Goal: Task Accomplishment & Management: Complete application form

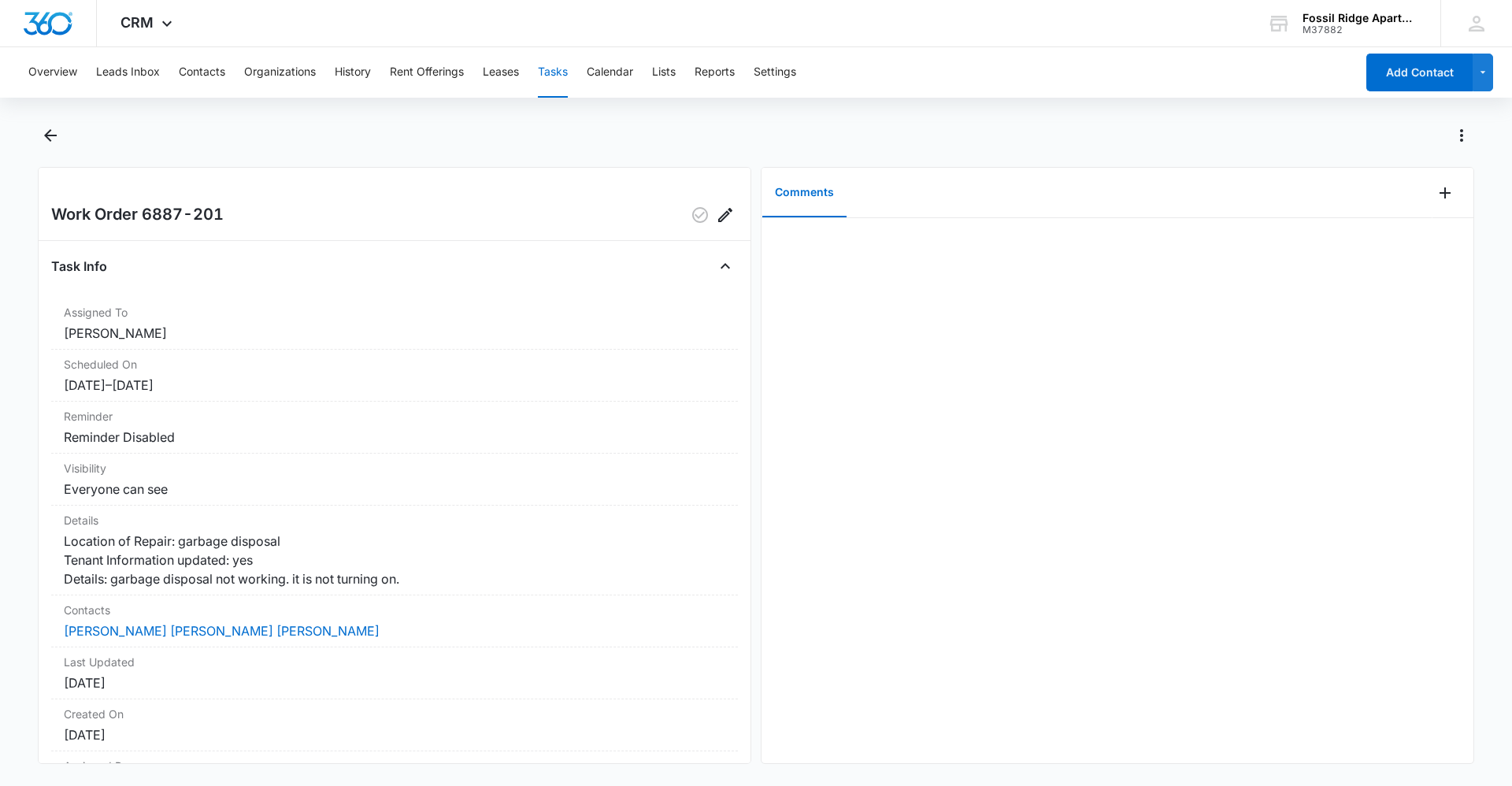
scroll to position [116, 0]
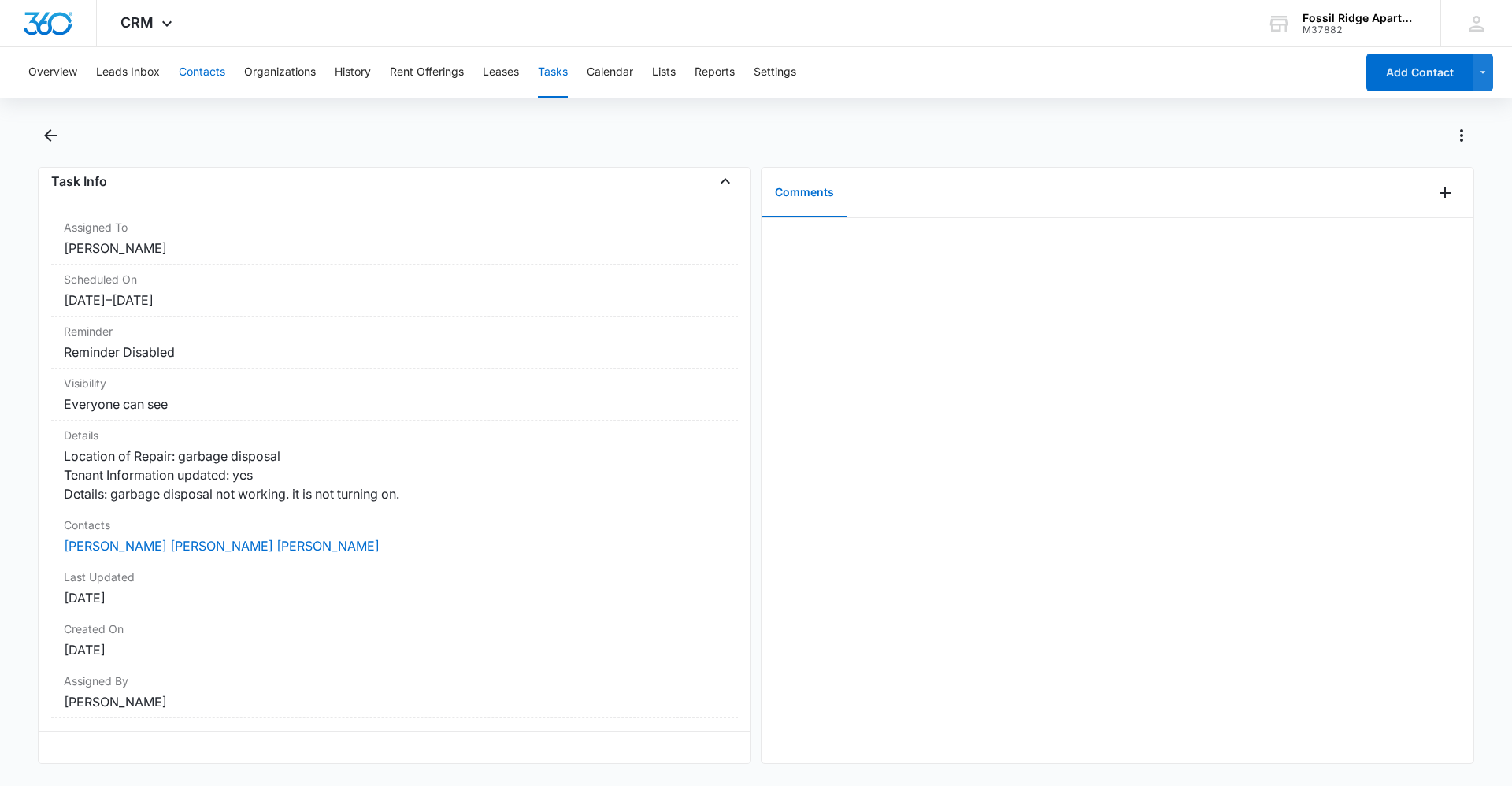
click at [197, 74] on button "Contacts" at bounding box center [201, 73] width 47 height 51
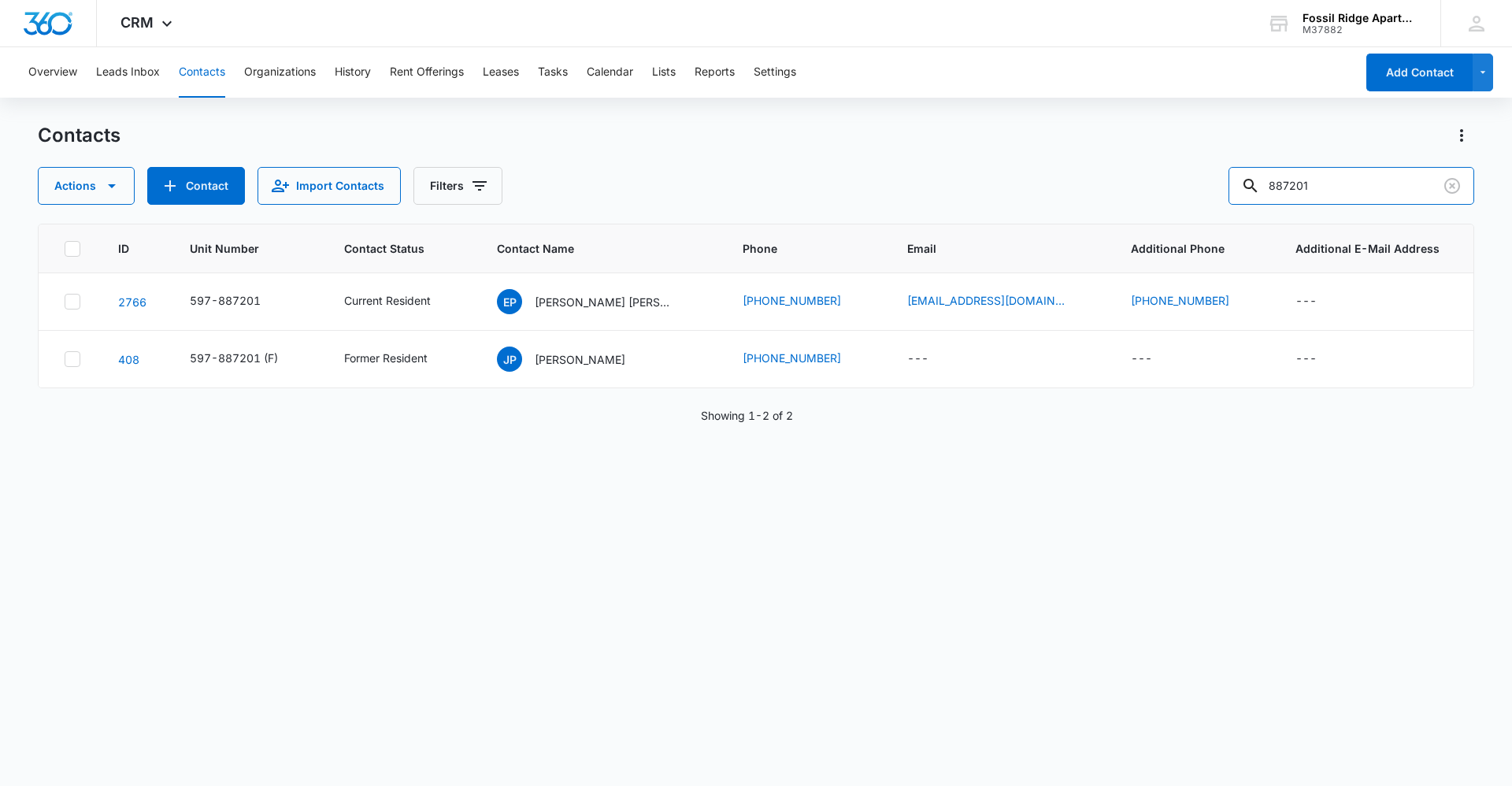
drag, startPoint x: 1341, startPoint y: 186, endPoint x: 1140, endPoint y: 198, distance: 201.4
click at [1140, 198] on div "Actions Contact Import Contacts Filters 887201" at bounding box center [756, 186] width 1437 height 38
type input "940207"
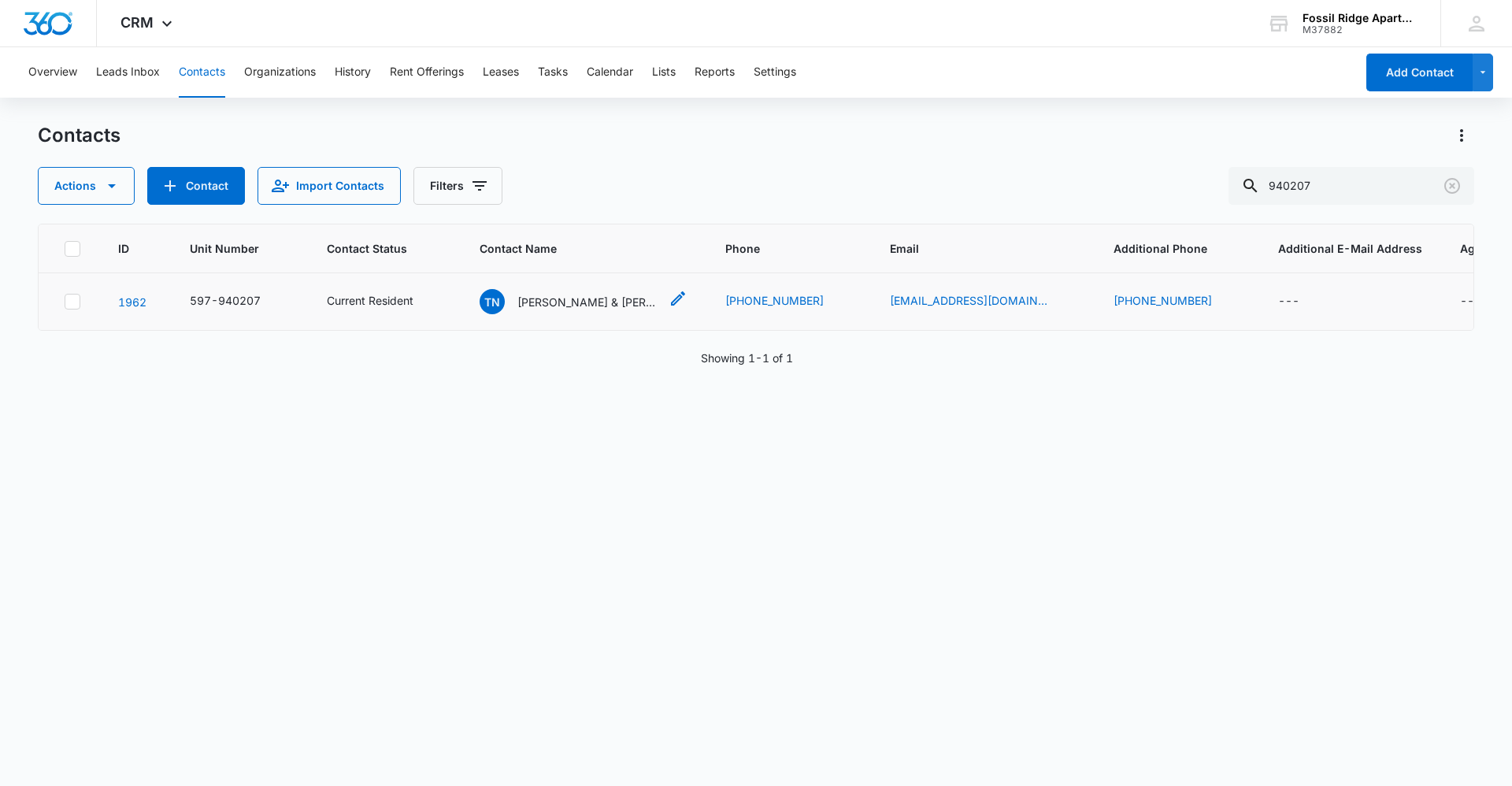
click at [566, 302] on p "[PERSON_NAME] & [PERSON_NAME]" at bounding box center [588, 301] width 142 height 17
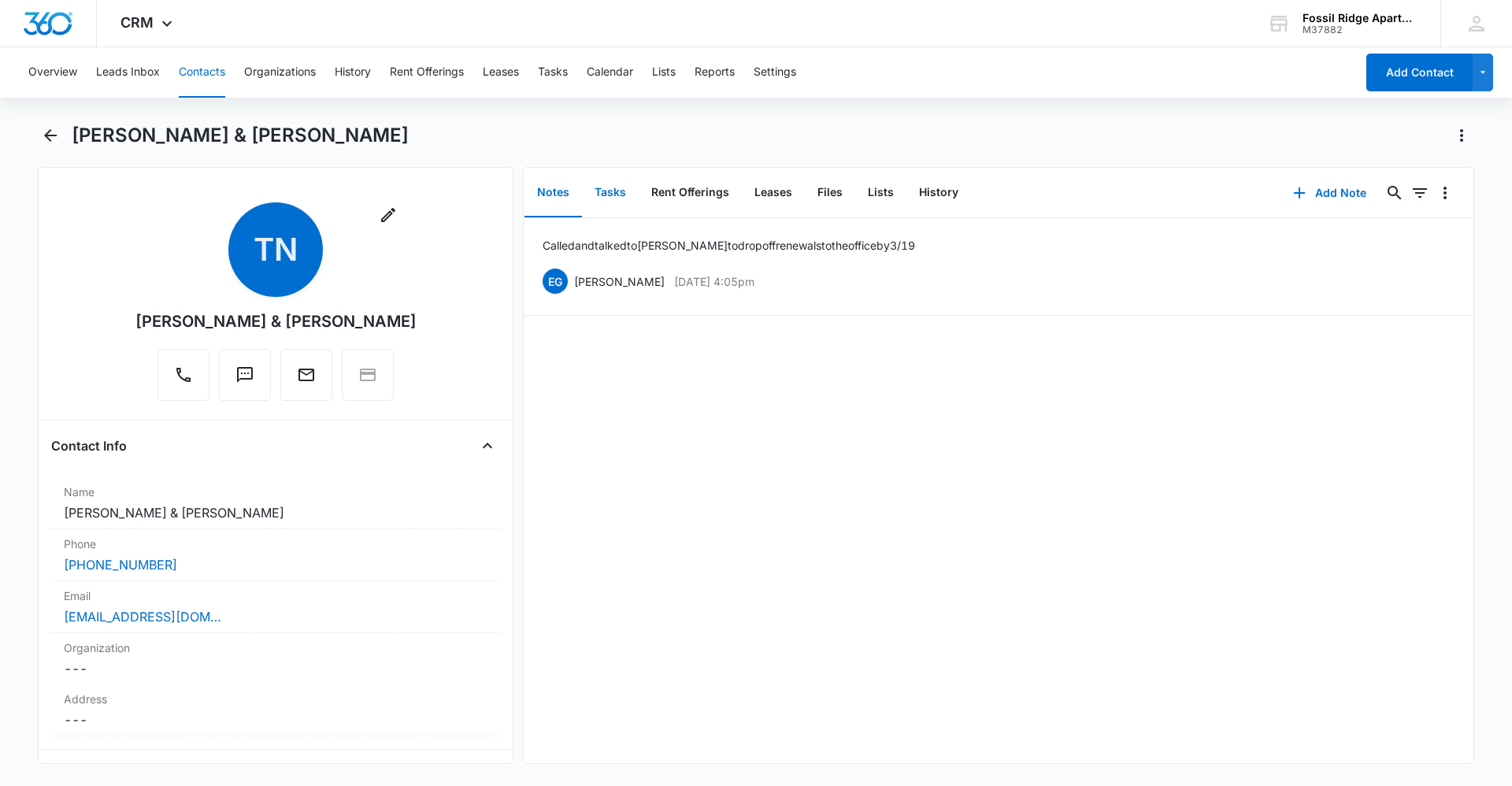
click at [604, 188] on button "Tasks" at bounding box center [610, 193] width 56 height 49
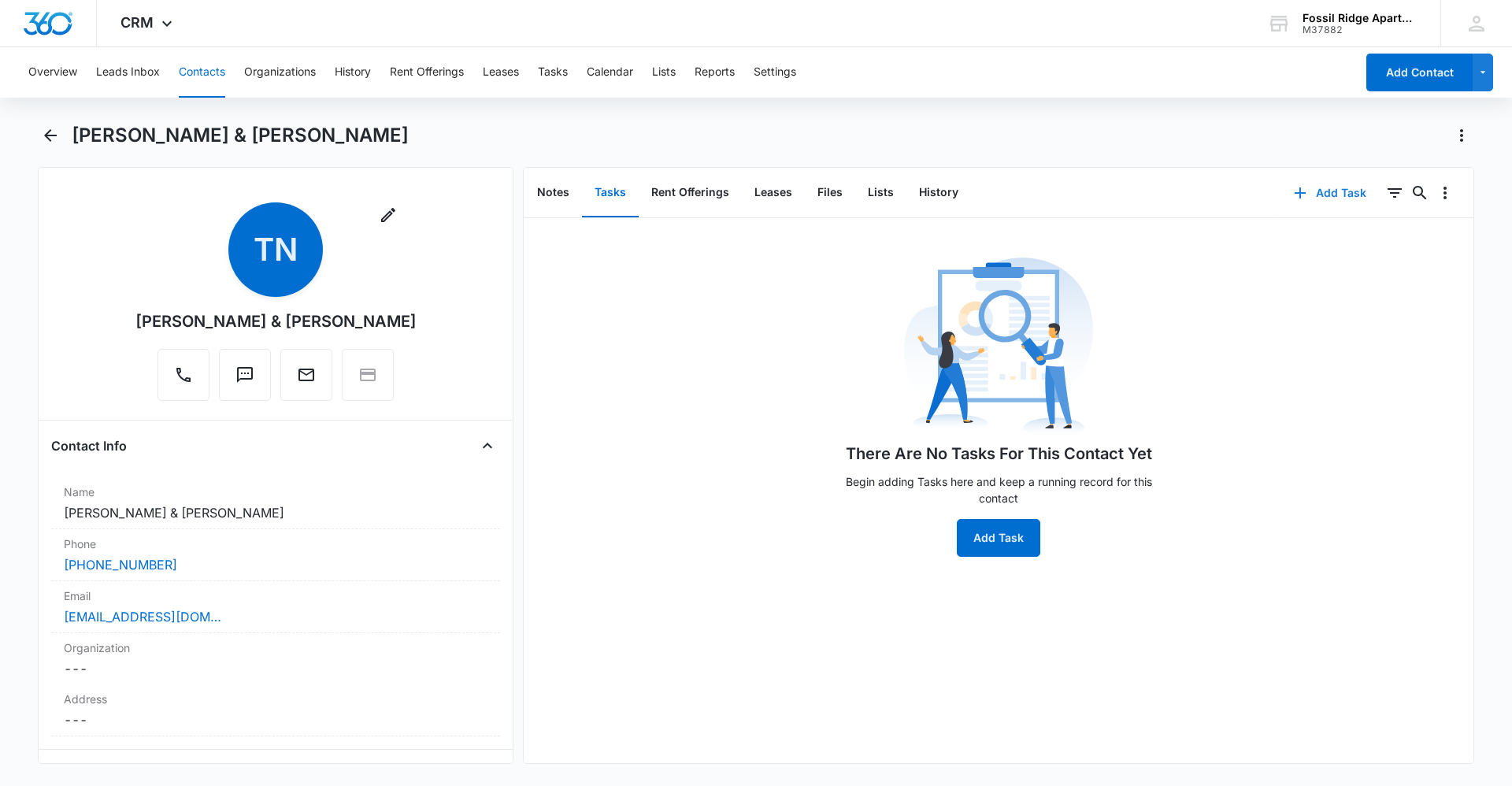
click at [1313, 189] on button "Add Task" at bounding box center [1330, 193] width 104 height 38
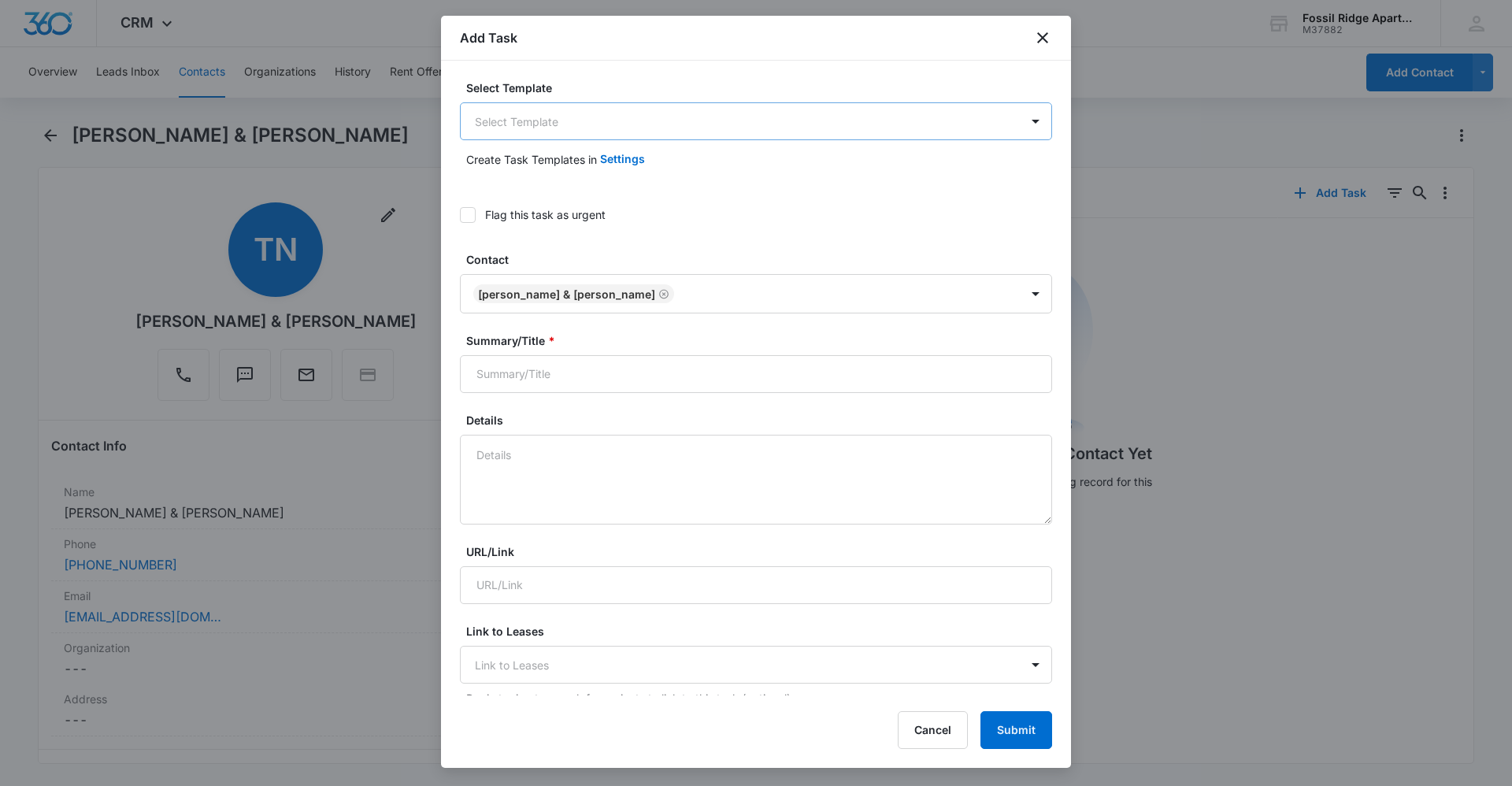
click at [934, 129] on body "CRM Apps Reputation Websites Forms CRM Email Social Content Ads Intelligence Fi…" at bounding box center [756, 393] width 1512 height 786
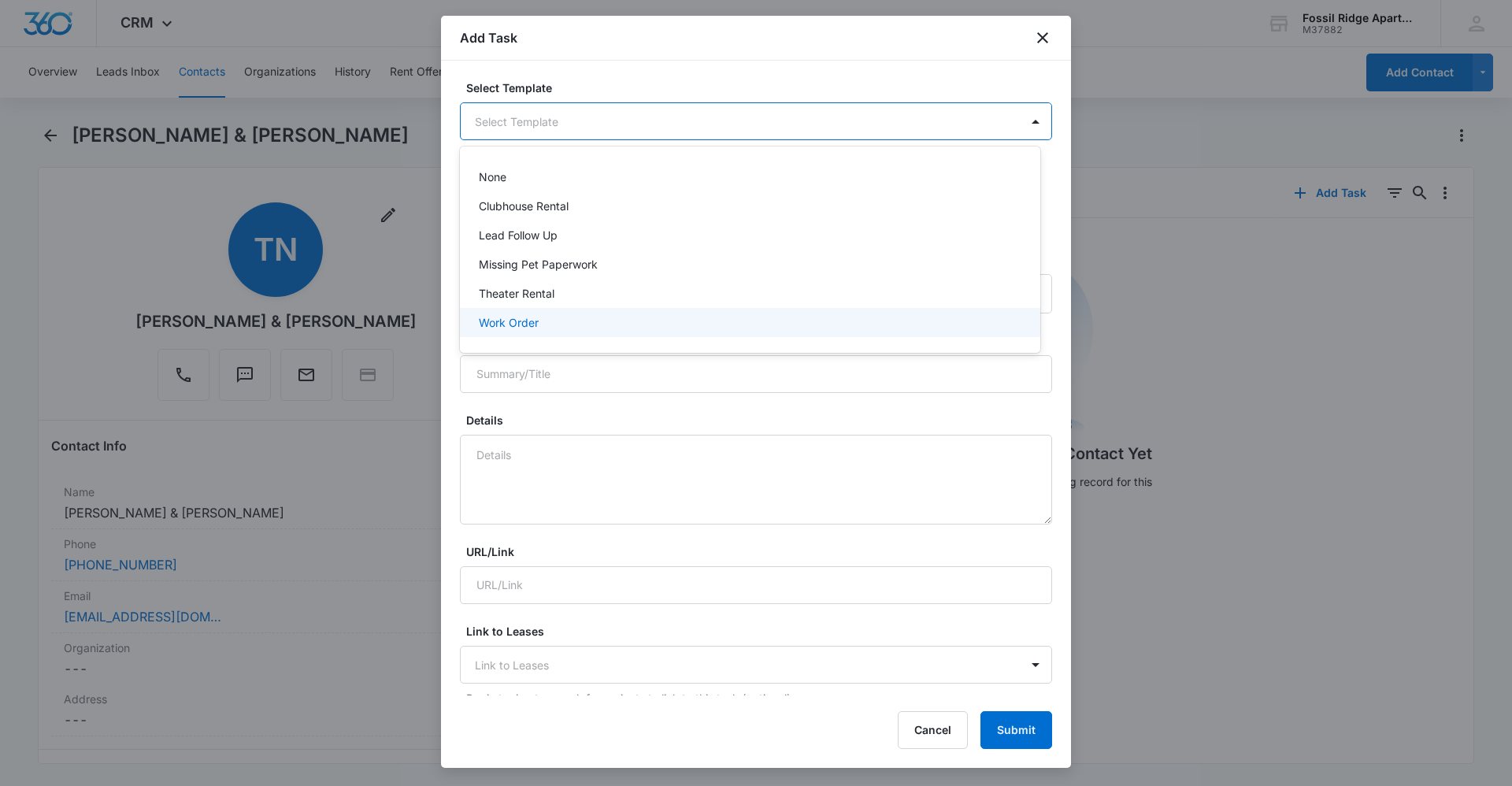
click at [547, 323] on div "Work Order" at bounding box center [749, 322] width 539 height 17
click at [607, 128] on body "CRM Apps Reputation Websites Forms CRM Email Social Content Ads Intelligence Fi…" at bounding box center [756, 393] width 1512 height 786
click at [607, 128] on div at bounding box center [756, 393] width 1512 height 786
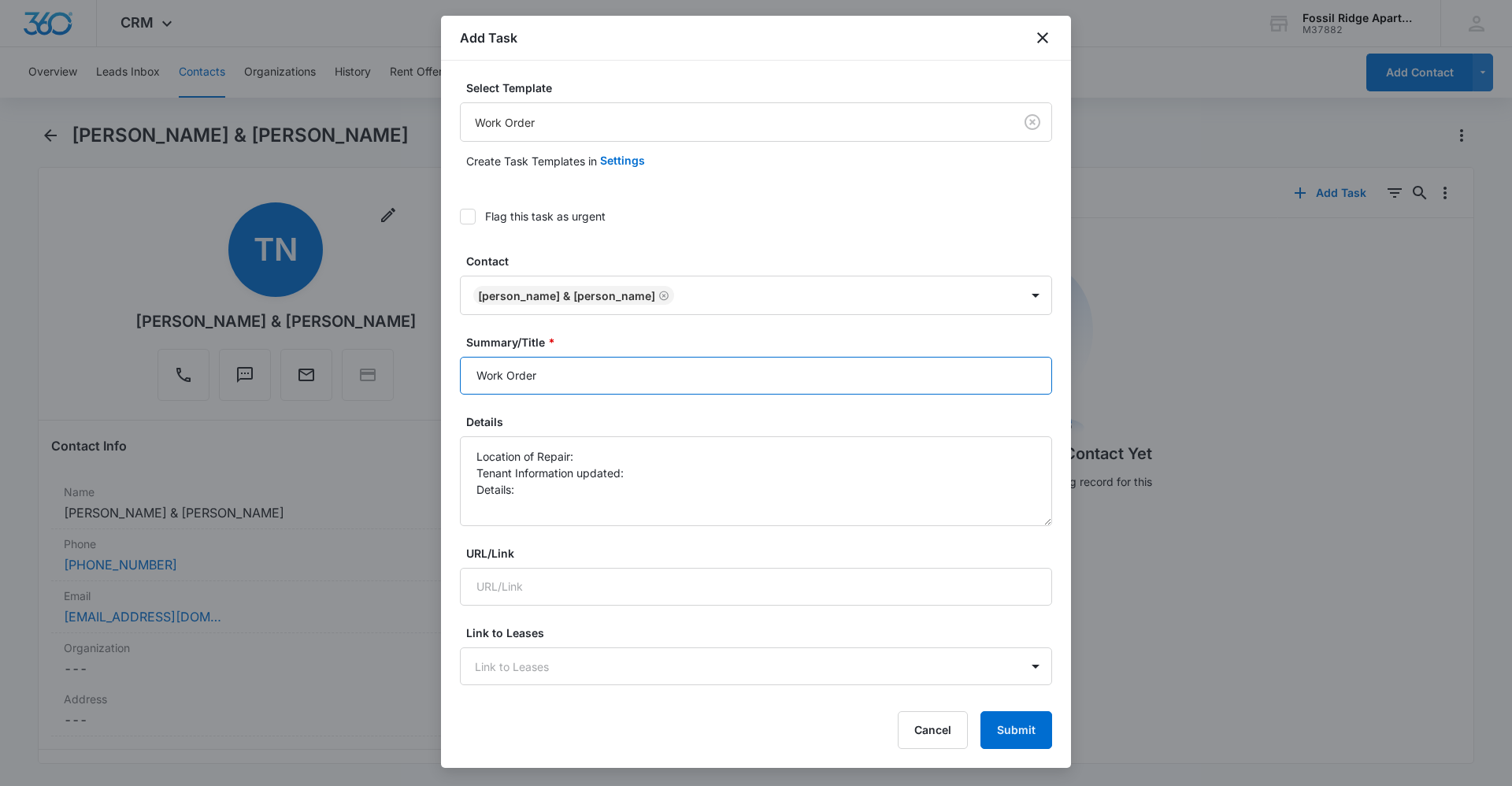
click at [582, 372] on input "Work Order" at bounding box center [756, 376] width 593 height 38
type input "Work Order 6940-207"
click at [597, 462] on textarea "Location of Repair: Tenant Information updated: Details:" at bounding box center [756, 481] width 593 height 90
click at [702, 471] on textarea "Location of Repair: master bathroom Tenant Information updated: Details:" at bounding box center [756, 481] width 593 height 90
click at [696, 497] on textarea "Location of Repair: master bathroom Tenant Information updated: yes Details:" at bounding box center [756, 481] width 593 height 90
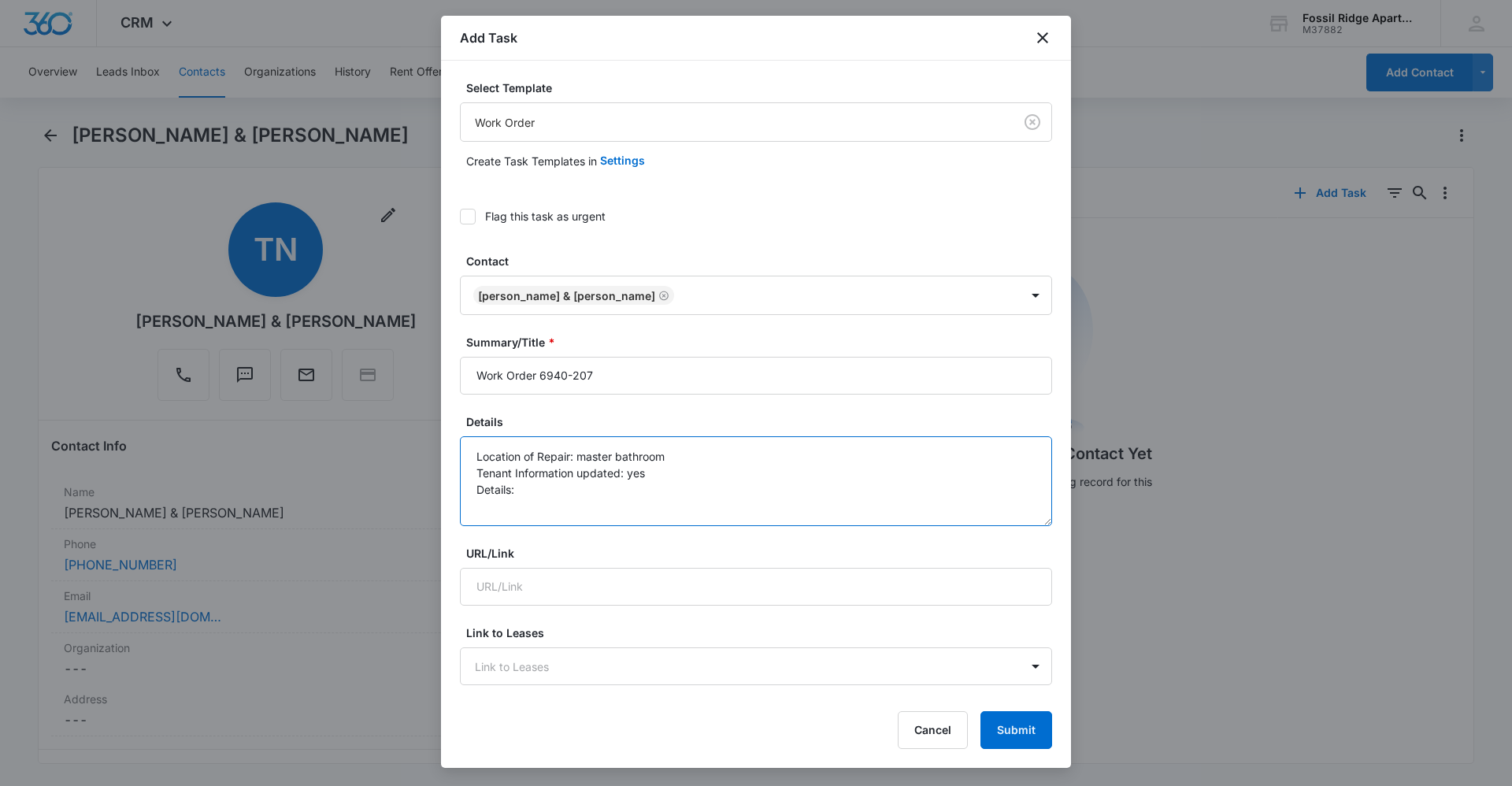
click at [545, 499] on textarea "Location of Repair: master bathroom Tenant Information updated: yes Details:" at bounding box center [756, 481] width 593 height 90
click at [532, 489] on textarea "Location of Repair: master bathroom Tenant Information updated: yes Details:" at bounding box center [756, 481] width 593 height 90
click at [543, 493] on textarea "Location of Repair: master bathroom Tenant Information updated: yes Details:" at bounding box center [756, 481] width 593 height 90
click at [574, 489] on textarea "Location of Repair: master bathroom Tenant Information updated: yes Details: Sh…" at bounding box center [756, 481] width 593 height 90
click at [579, 491] on textarea "Location of Repair: master bathroom Tenant Information updated: yes Details: Sh…" at bounding box center [756, 481] width 593 height 90
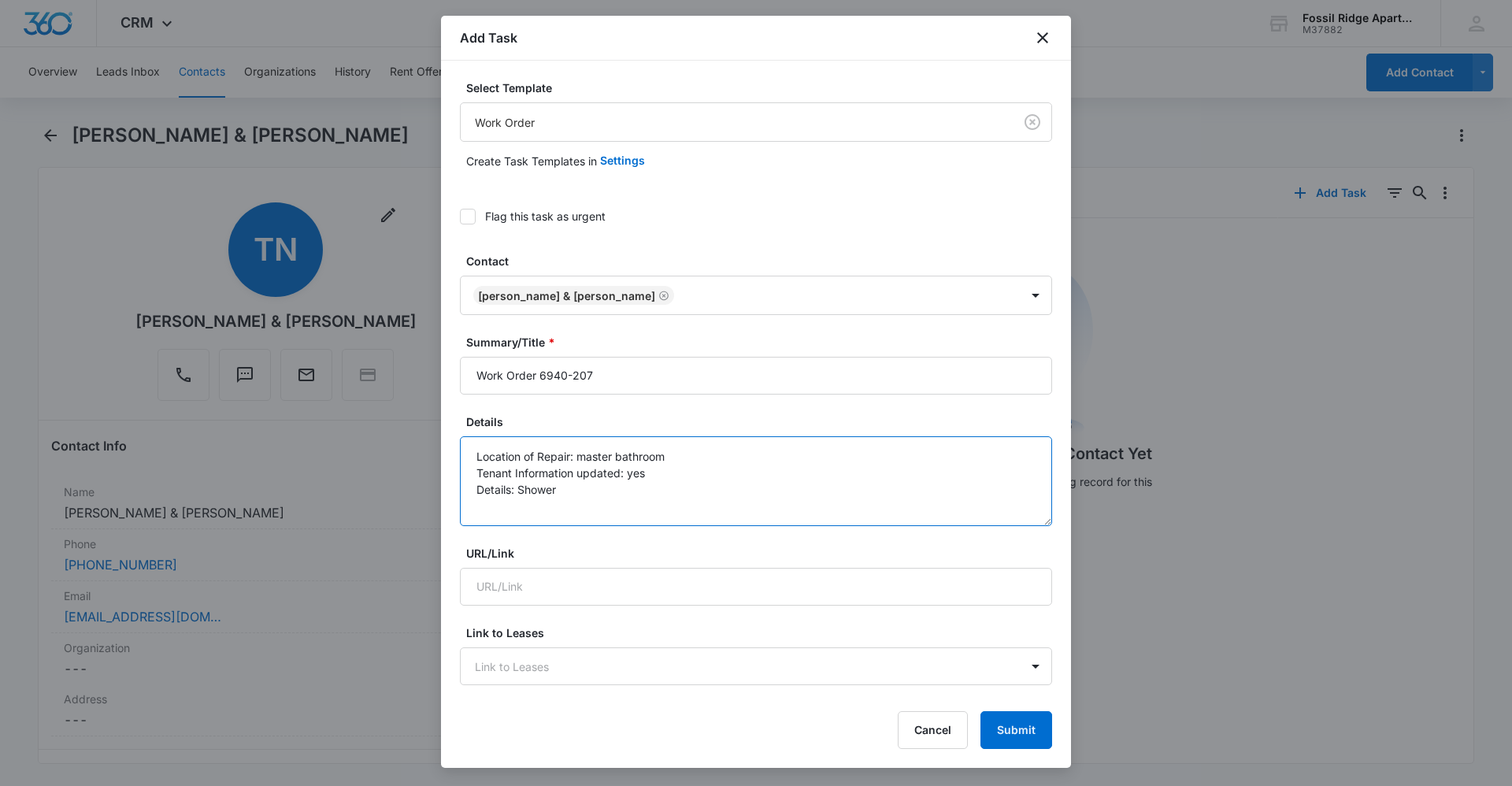
click at [567, 497] on textarea "Location of Repair: master bathroom Tenant Information updated: yes Details: Sh…" at bounding box center [756, 481] width 593 height 90
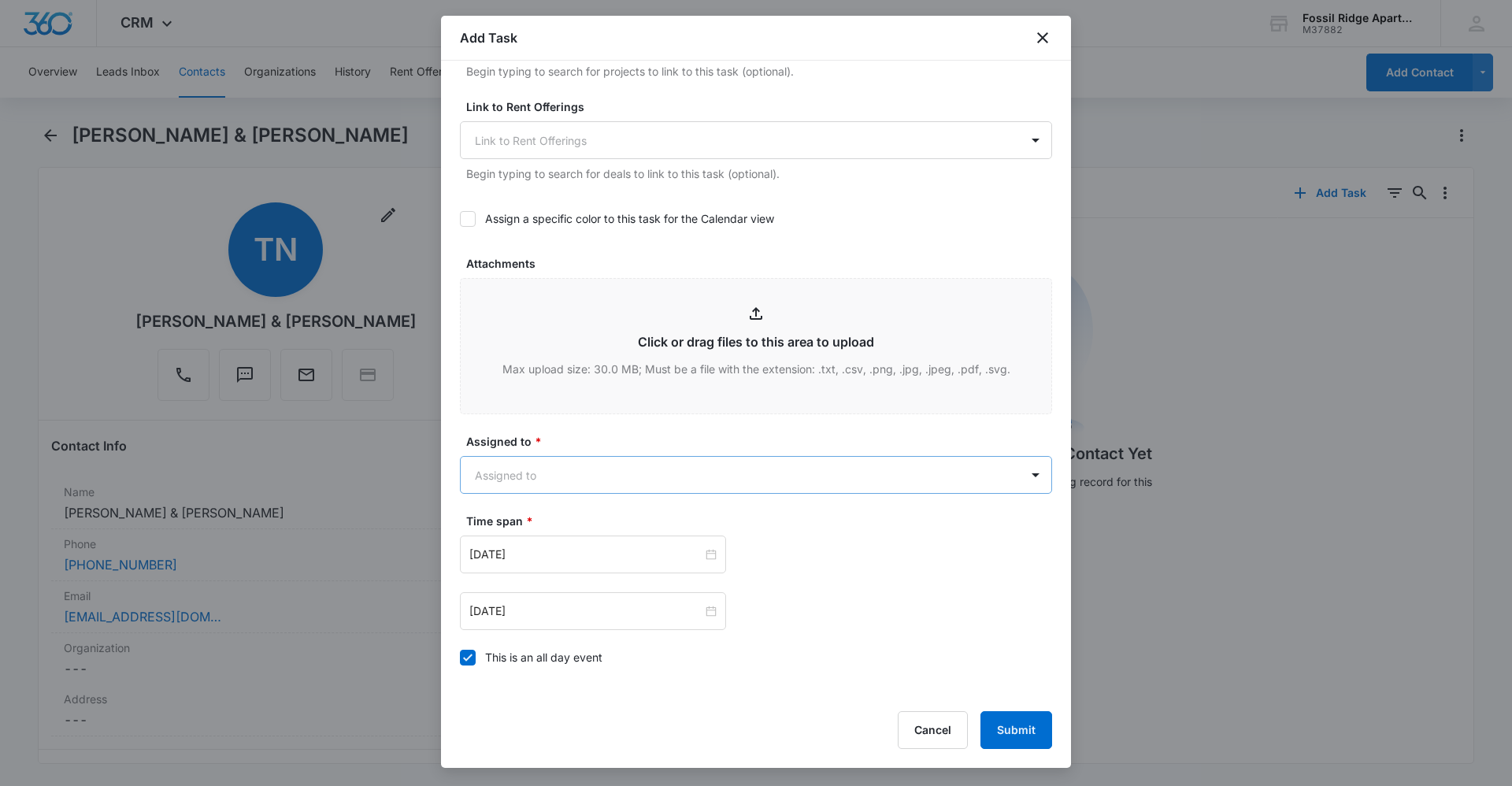
scroll to position [630, 0]
type textarea "Location of Repair: master bathroom Tenant Information updated: yes Details: sh…"
click at [606, 470] on body "CRM Apps Reputation Websites Forms CRM Email Social Content Ads Intelligence Fi…" at bounding box center [756, 393] width 1512 height 786
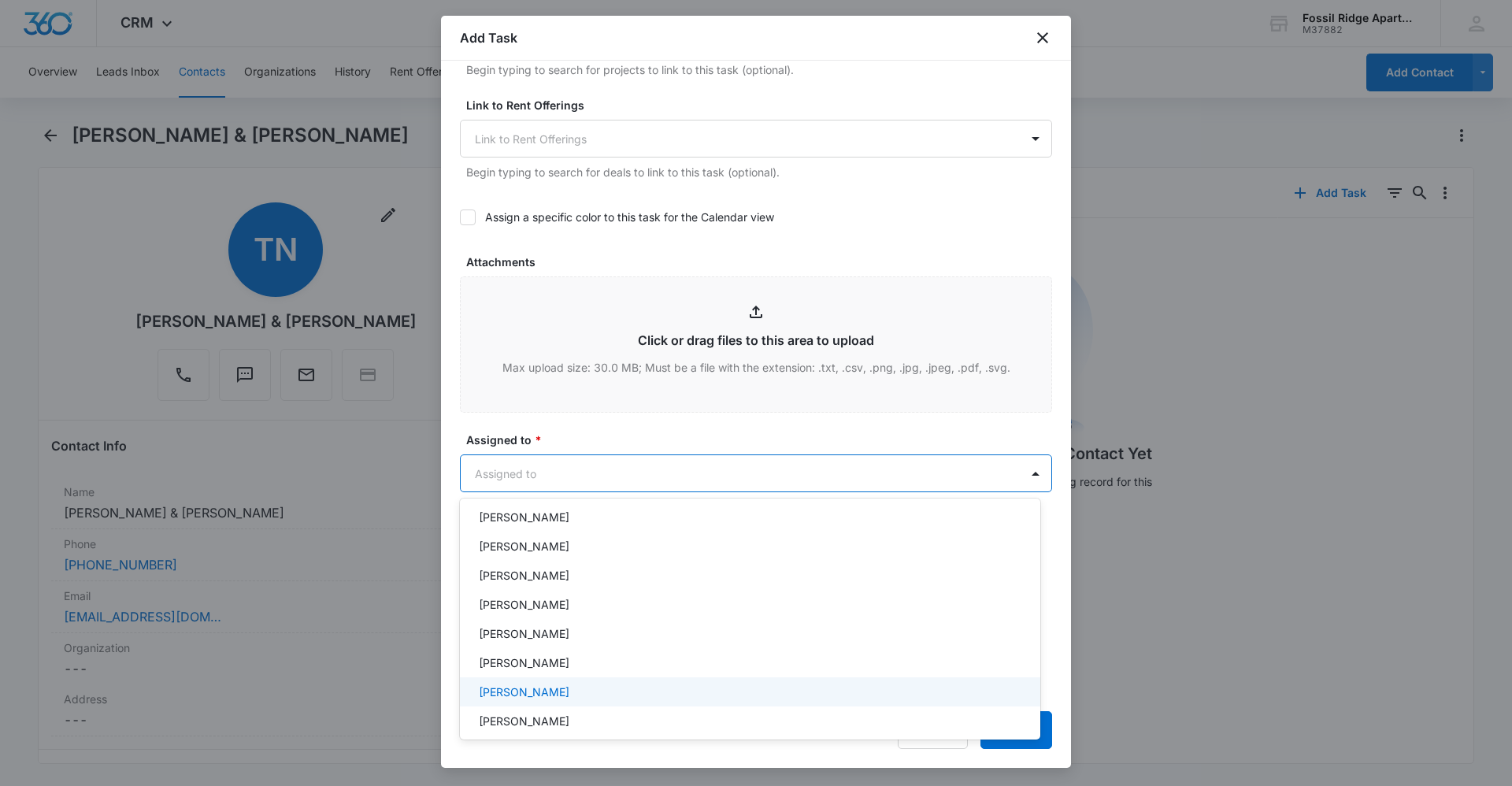
scroll to position [236, 0]
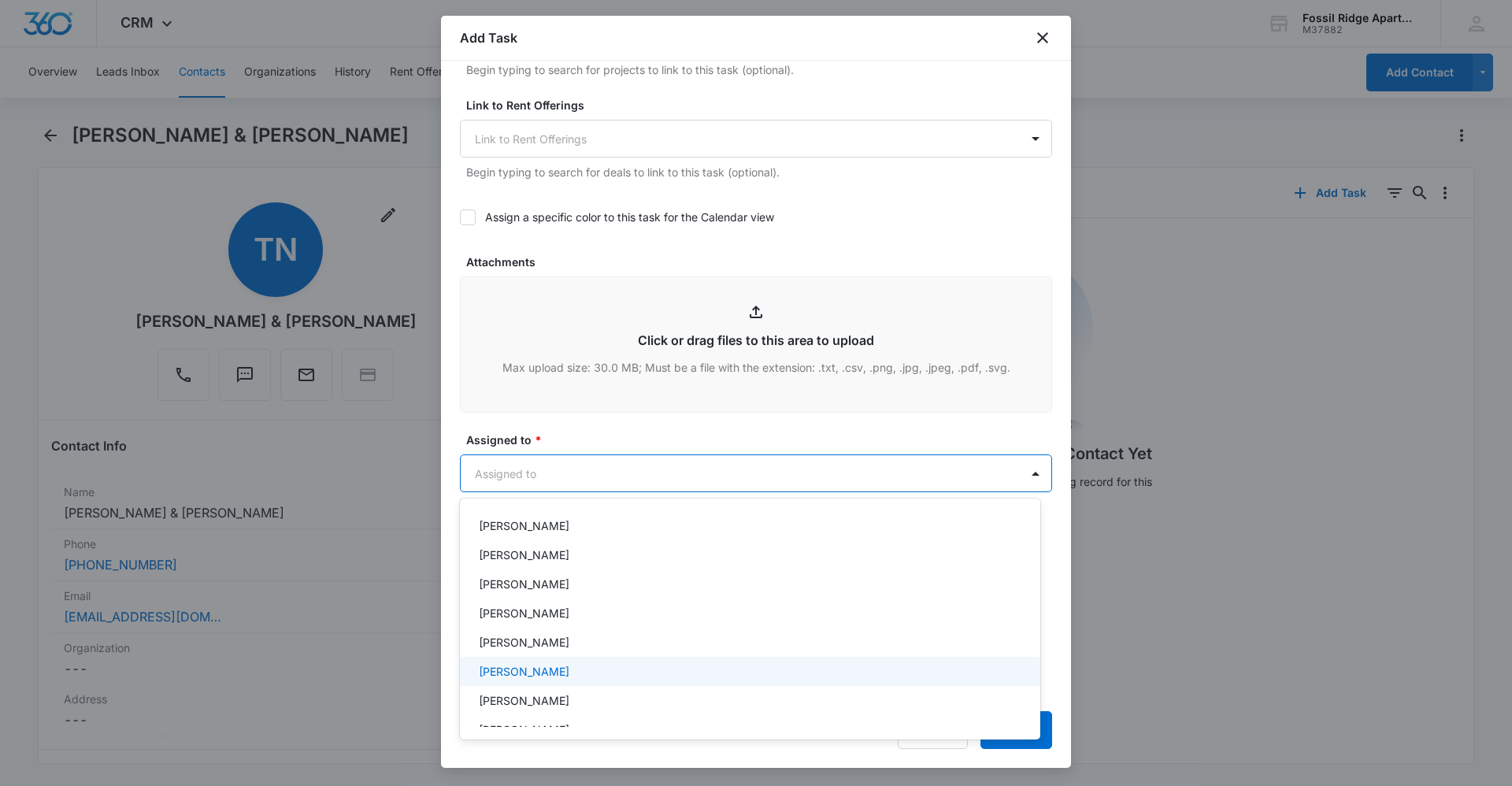
click at [521, 675] on p "[PERSON_NAME]" at bounding box center [524, 671] width 90 height 17
click at [620, 419] on div at bounding box center [756, 393] width 1512 height 786
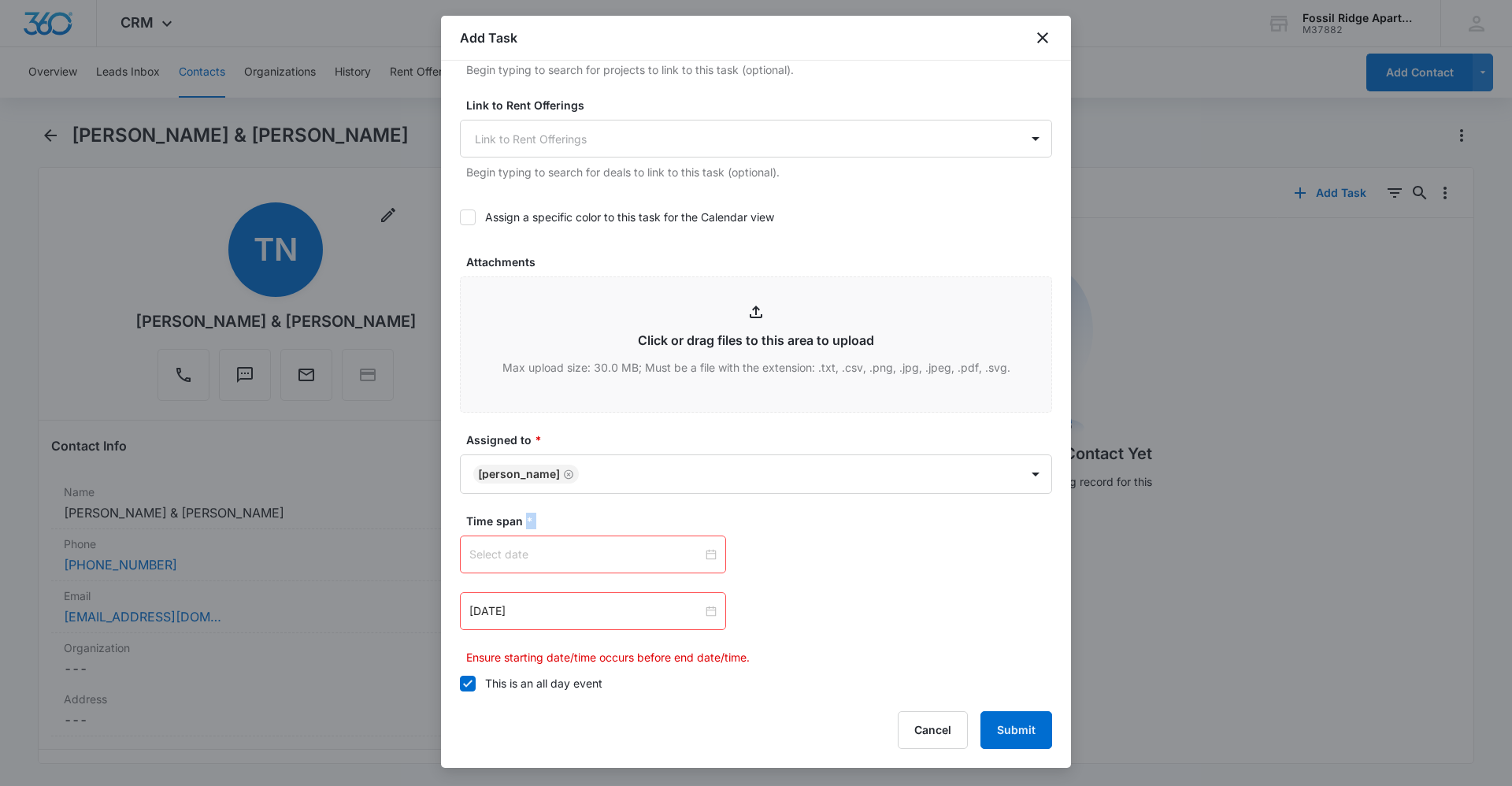
click at [707, 554] on div at bounding box center [593, 554] width 248 height 17
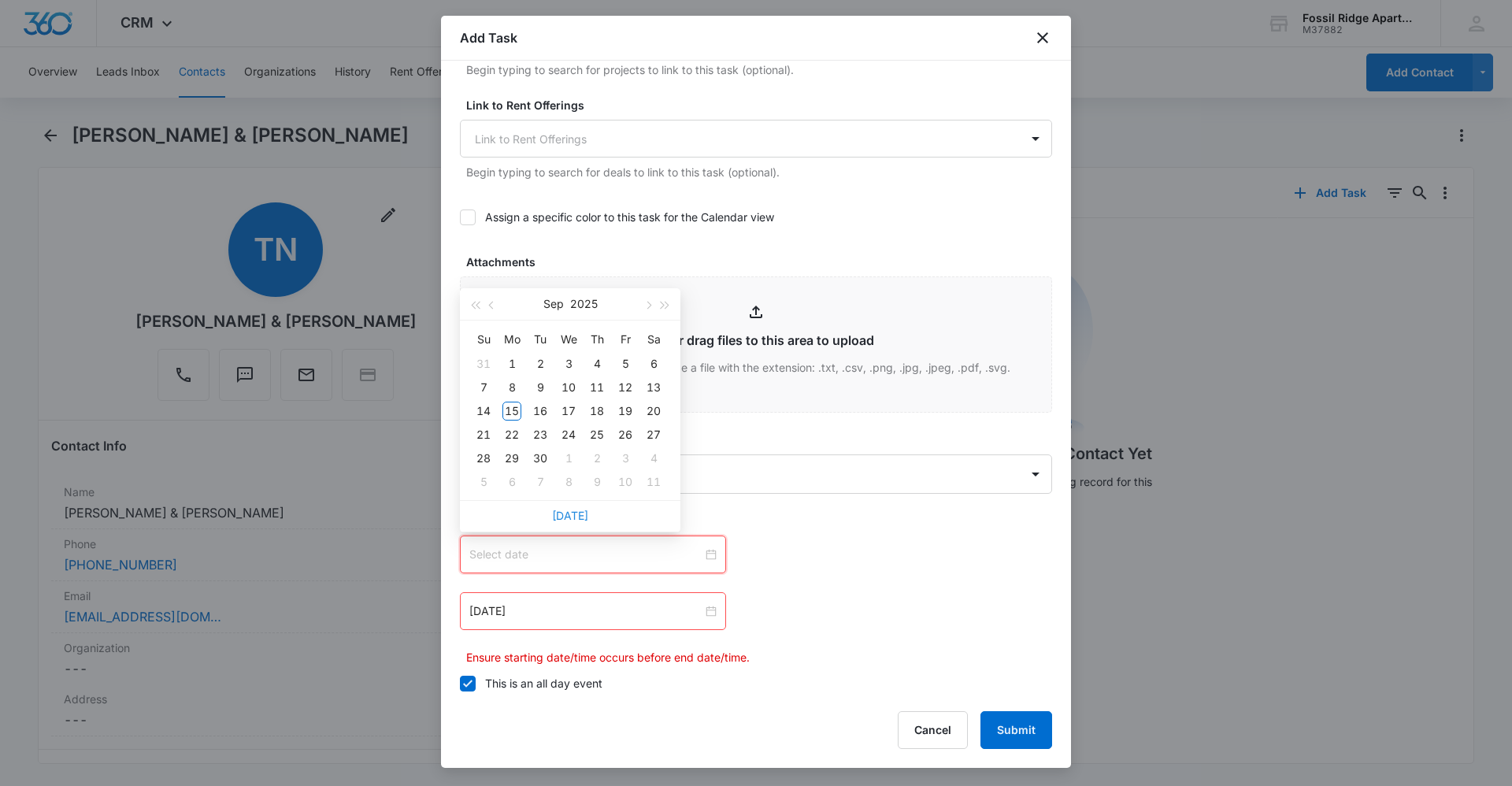
click at [567, 510] on link "[DATE]" at bounding box center [570, 515] width 36 height 13
type input "[DATE]"
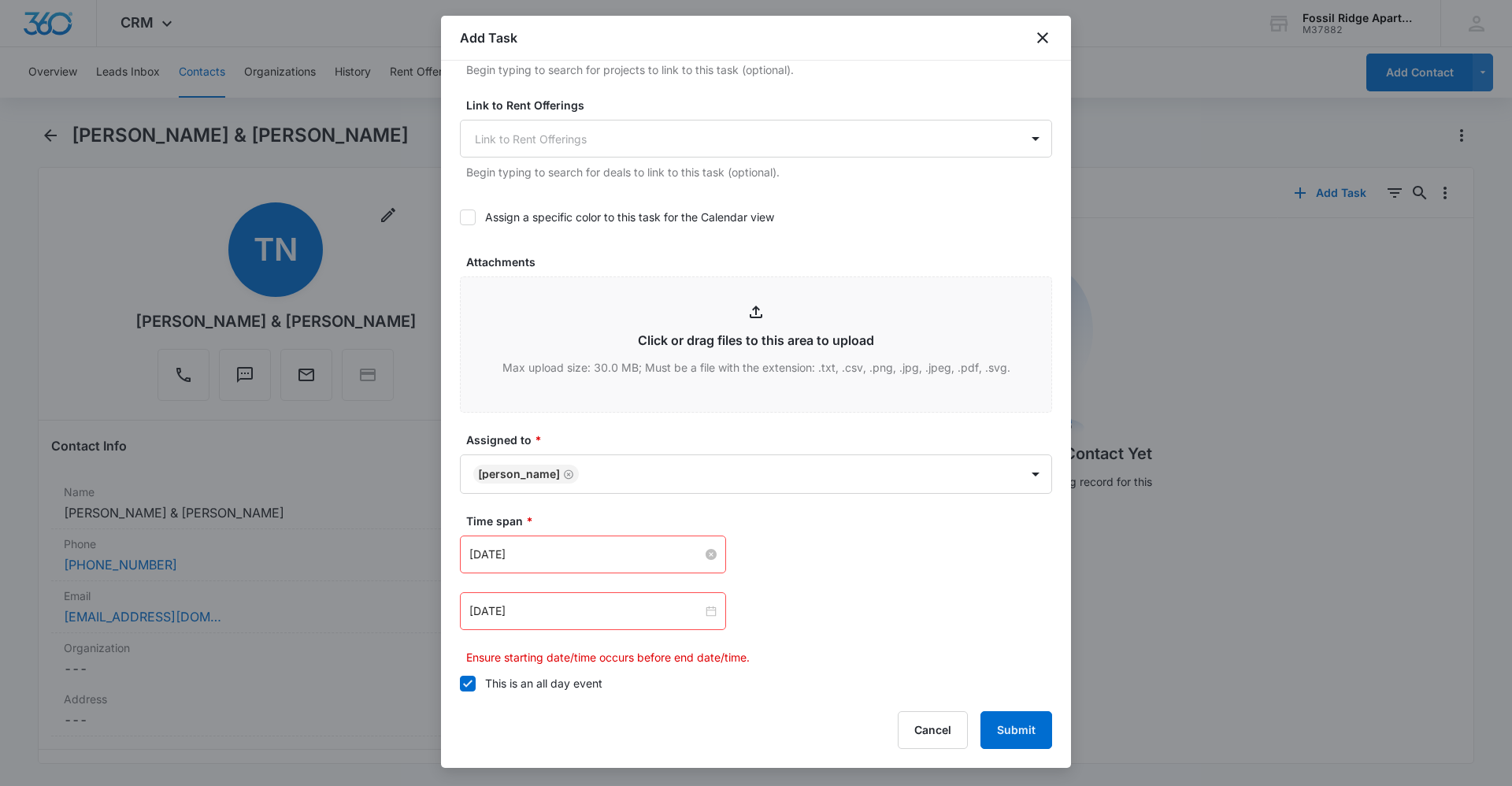
click at [694, 600] on div "[DATE]" at bounding box center [593, 612] width 267 height 38
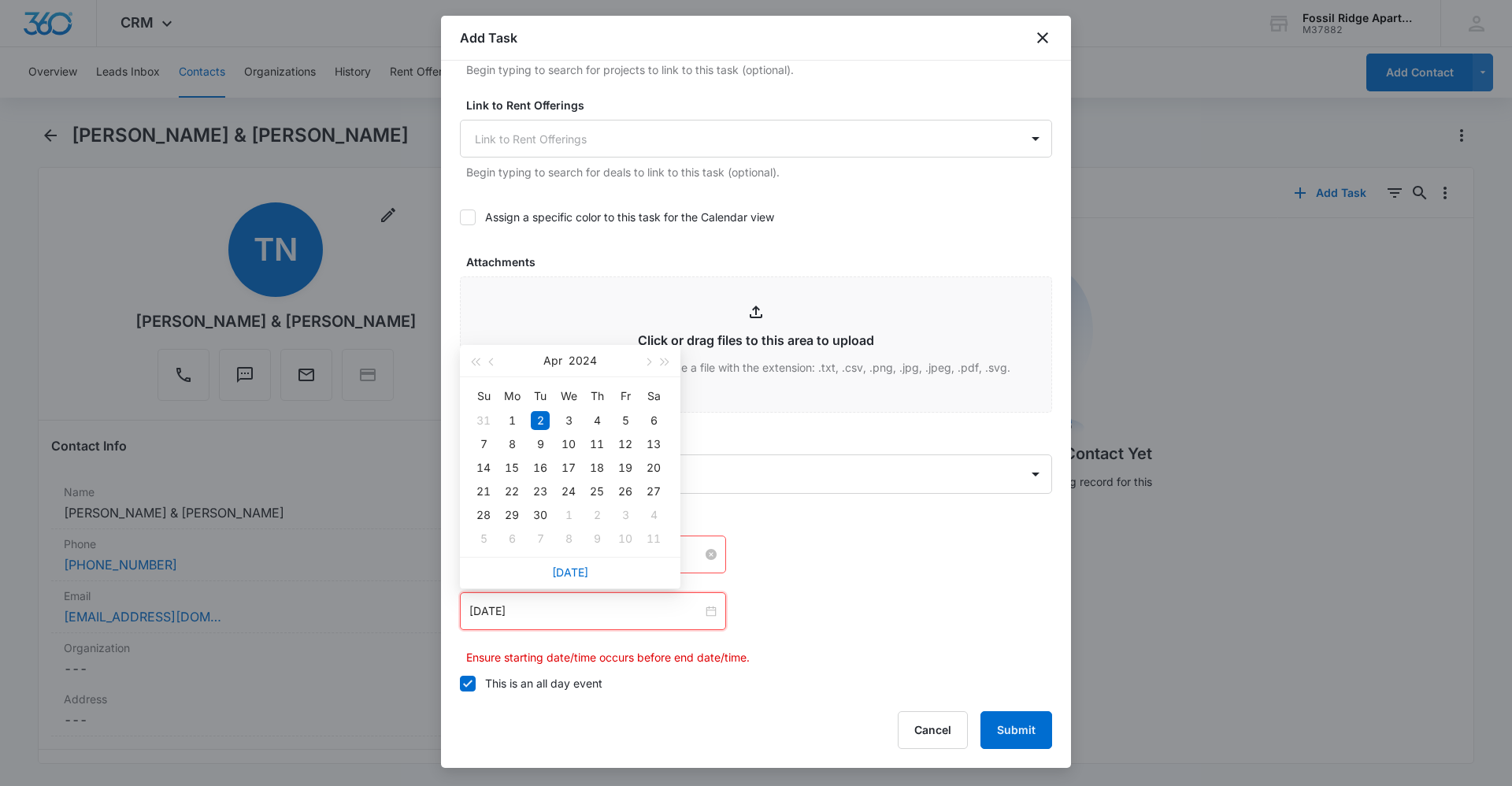
click at [712, 613] on div "[DATE]" at bounding box center [593, 612] width 267 height 38
click at [572, 578] on link "[DATE]" at bounding box center [570, 572] width 36 height 13
type input "[DATE]"
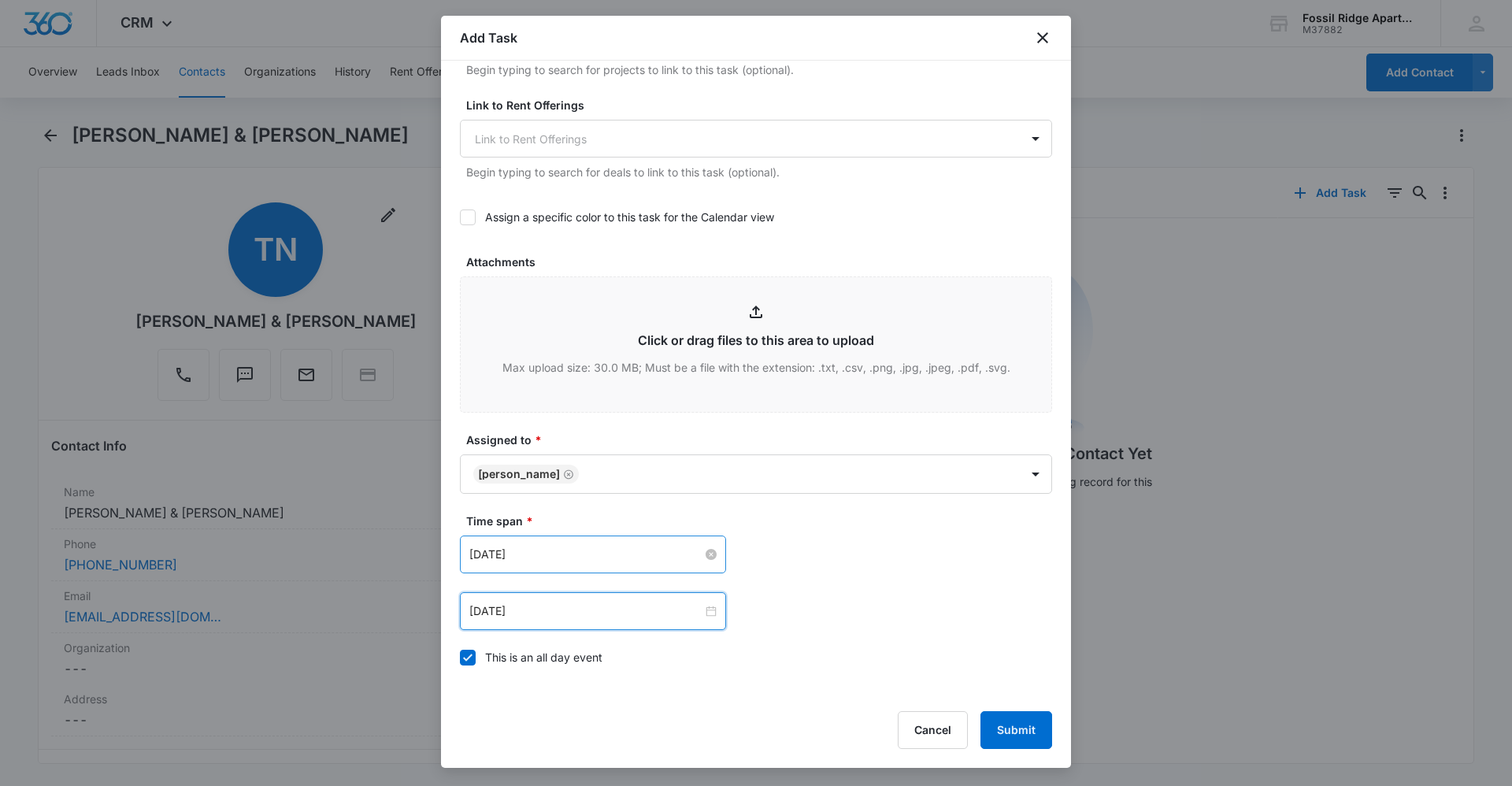
click at [757, 594] on div "[DATE] [DATE] Su Mo Tu We Th Fr Sa 31 1 2 3 4 5 6 7 8 9 10 11 12 13 14 15 16 17…" at bounding box center [756, 612] width 593 height 38
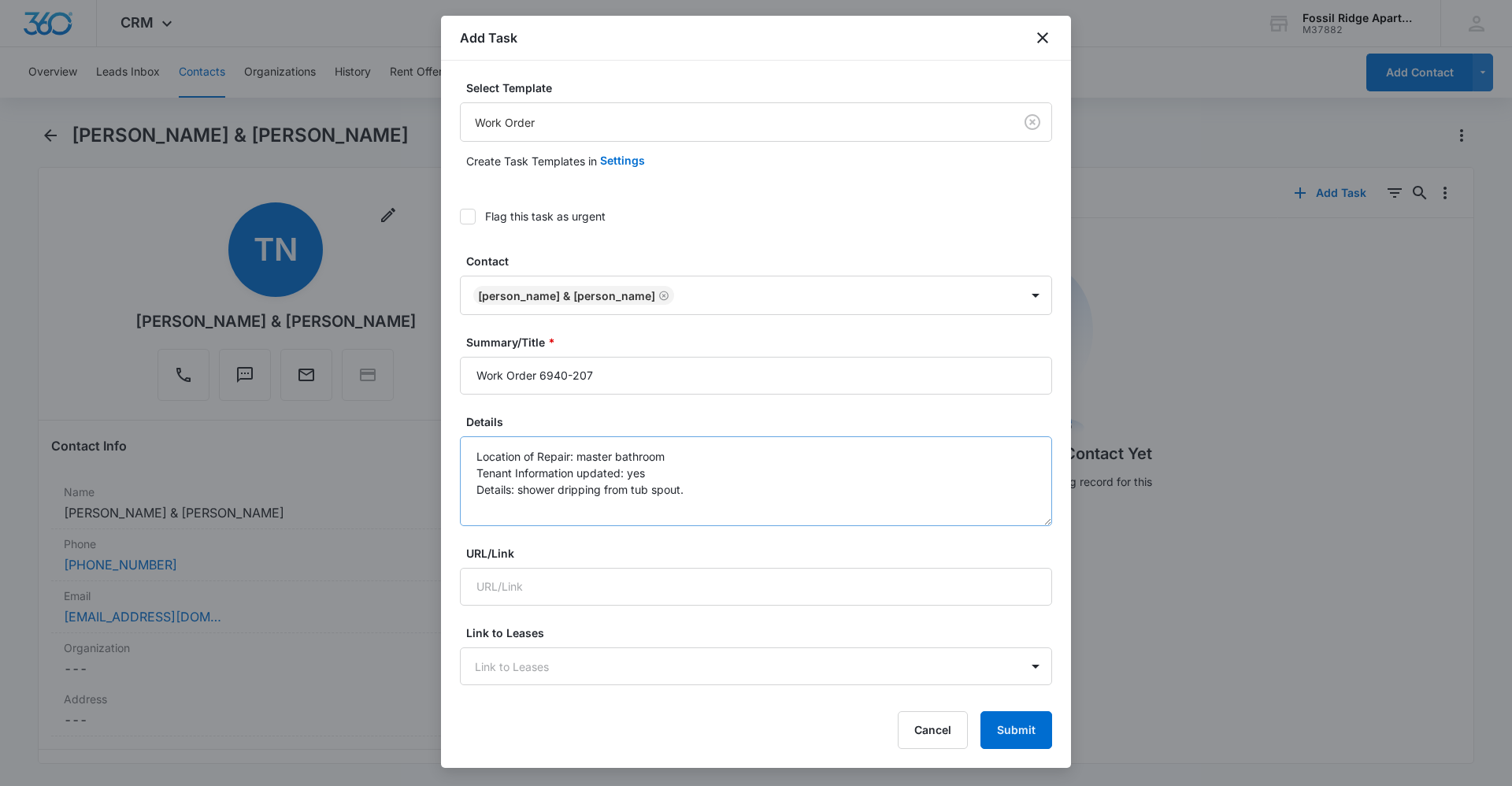
scroll to position [0, 0]
click at [1035, 728] on button "Submit" at bounding box center [1016, 730] width 71 height 38
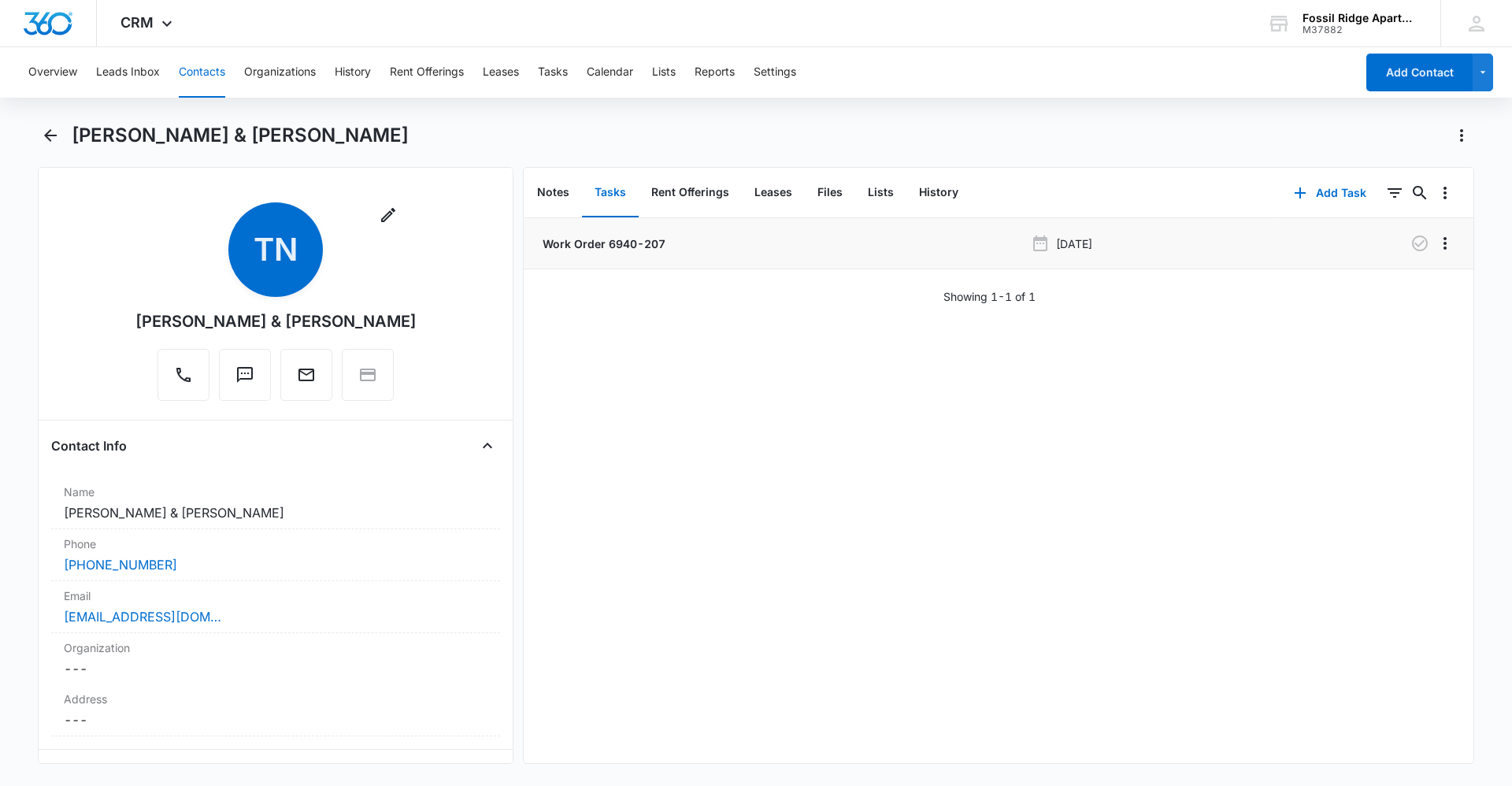
click at [618, 239] on p "Work Order 6940-207" at bounding box center [602, 243] width 126 height 17
